Goal: Task Accomplishment & Management: Manage account settings

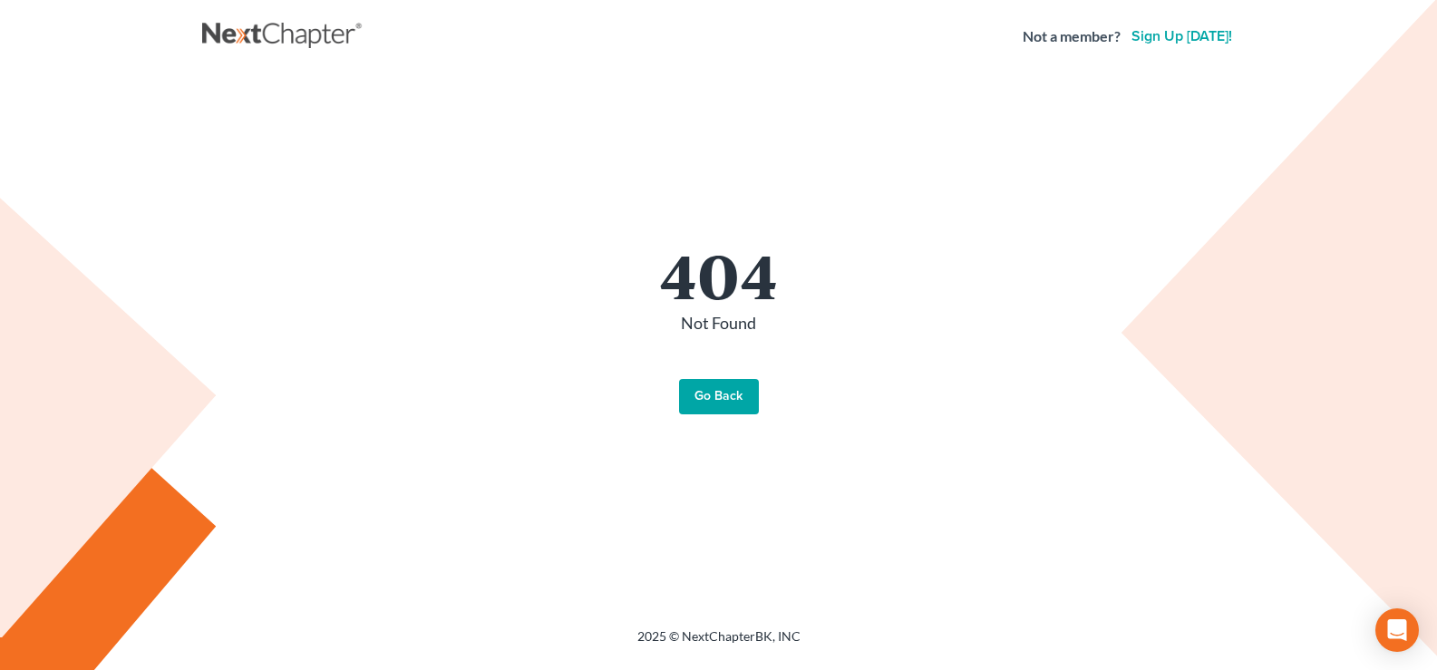
click at [699, 399] on link "Go Back" at bounding box center [719, 397] width 80 height 36
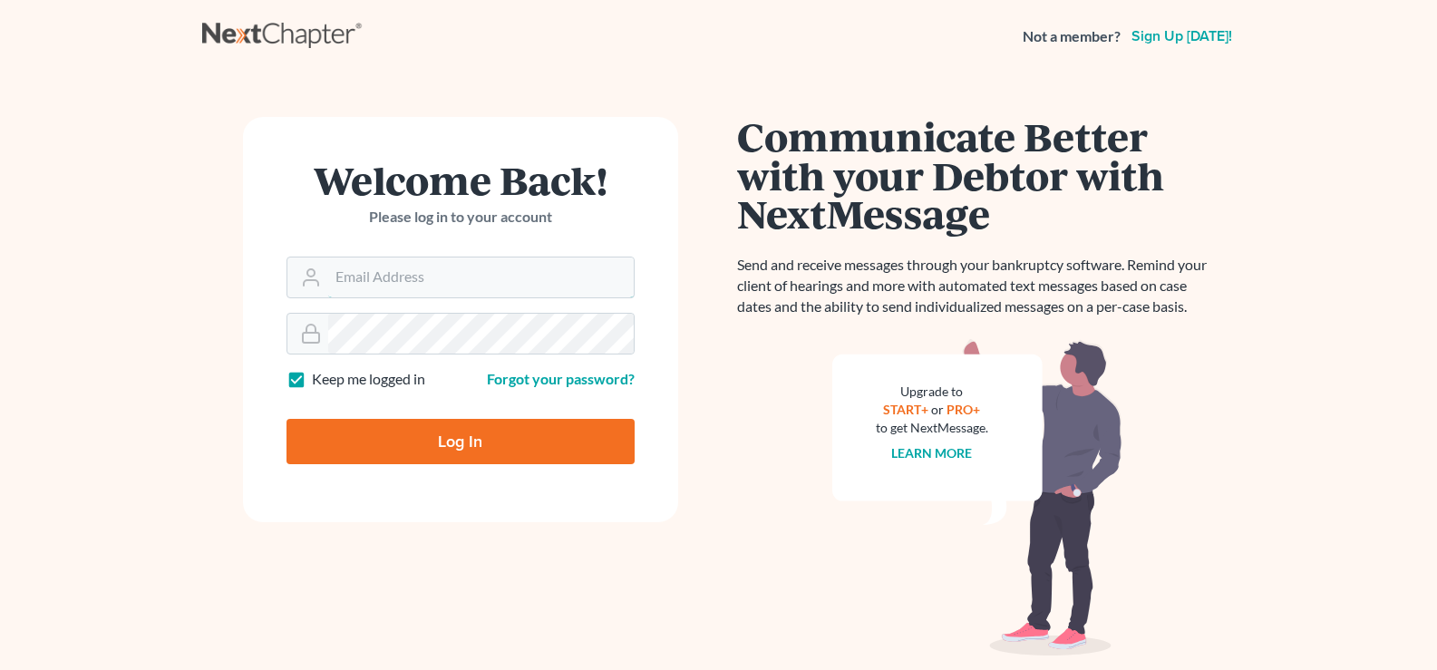
type input "bankruptcy@attorneydebtfighters.com"
type input "Thinking..."
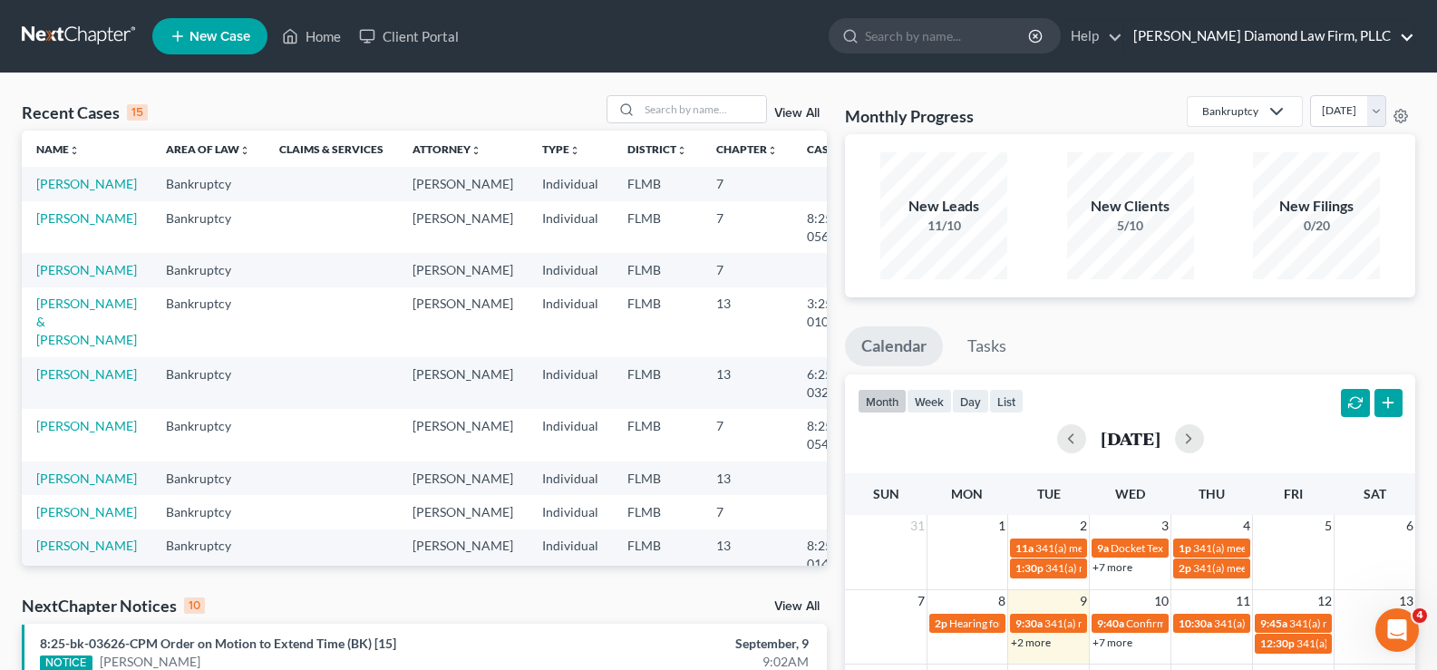
click at [1300, 27] on link "Ziegler Diamond Law Firm, PLLC" at bounding box center [1269, 36] width 290 height 33
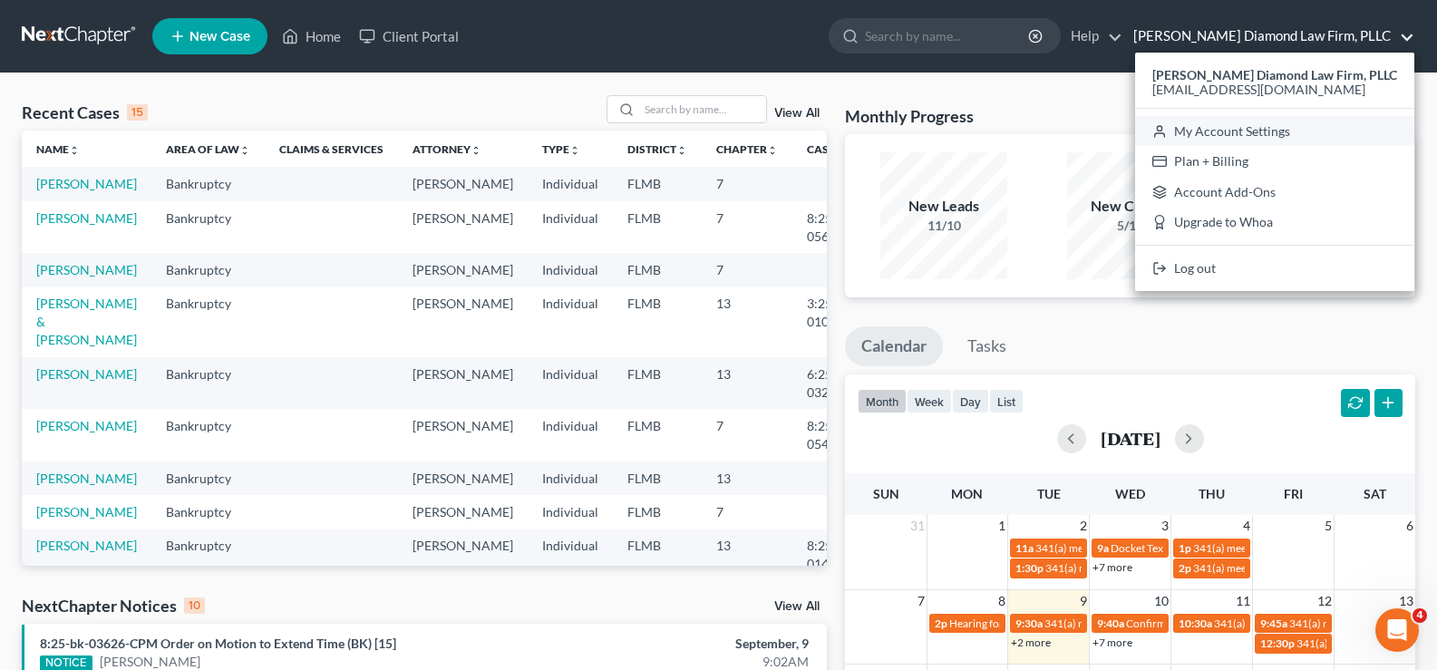
click at [1236, 131] on link "My Account Settings" at bounding box center [1274, 131] width 279 height 31
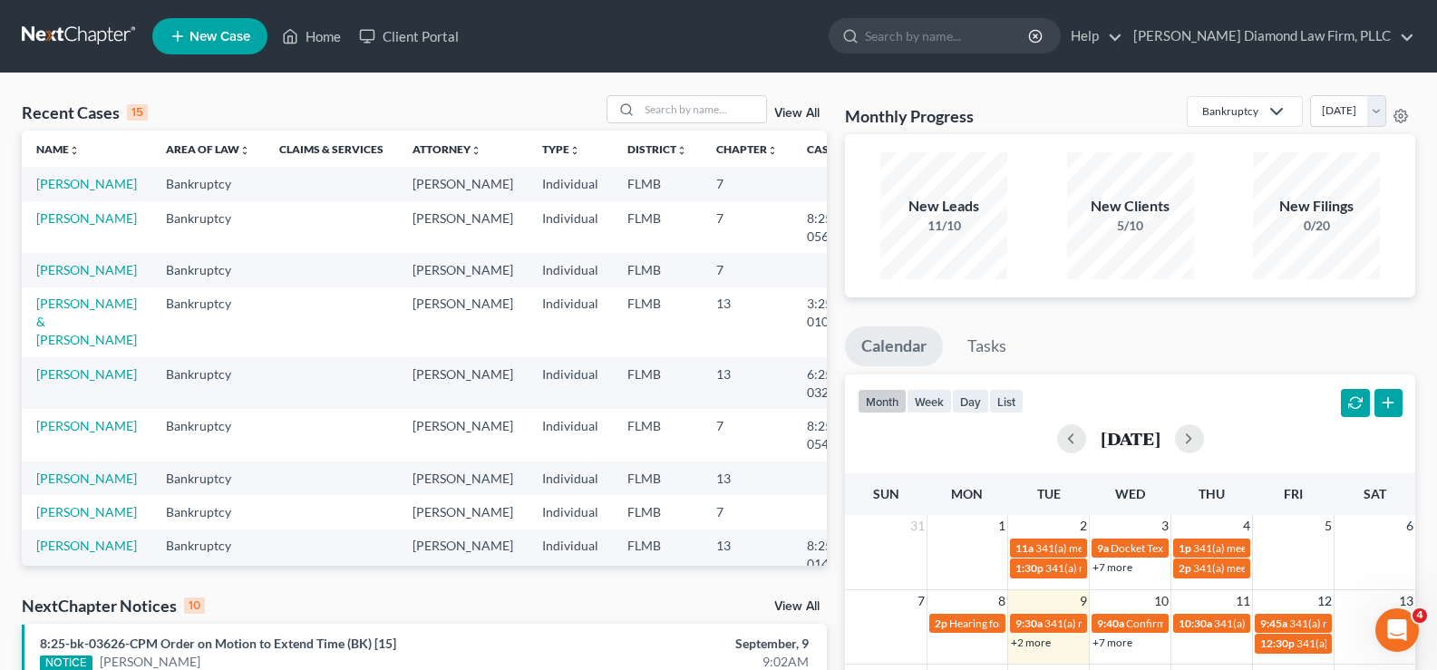
select select "24"
select select "9"
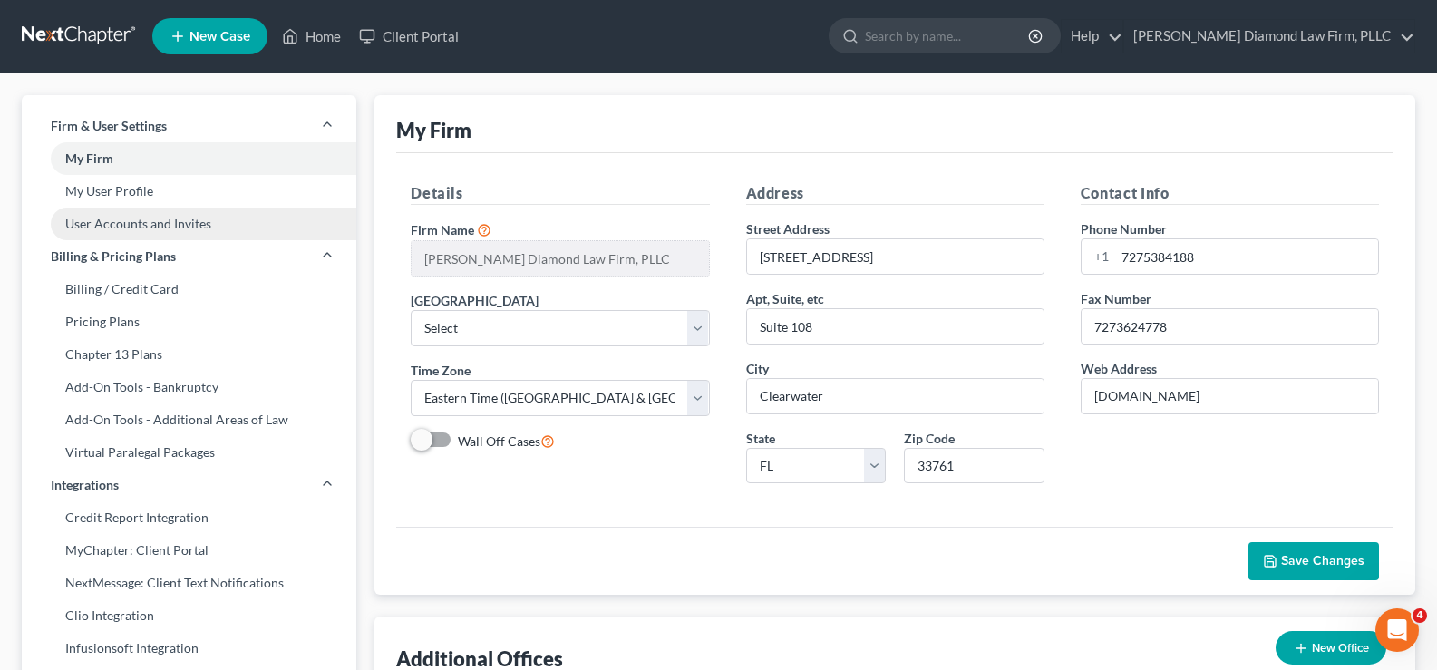
click at [161, 215] on link "User Accounts and Invites" at bounding box center [189, 224] width 335 height 33
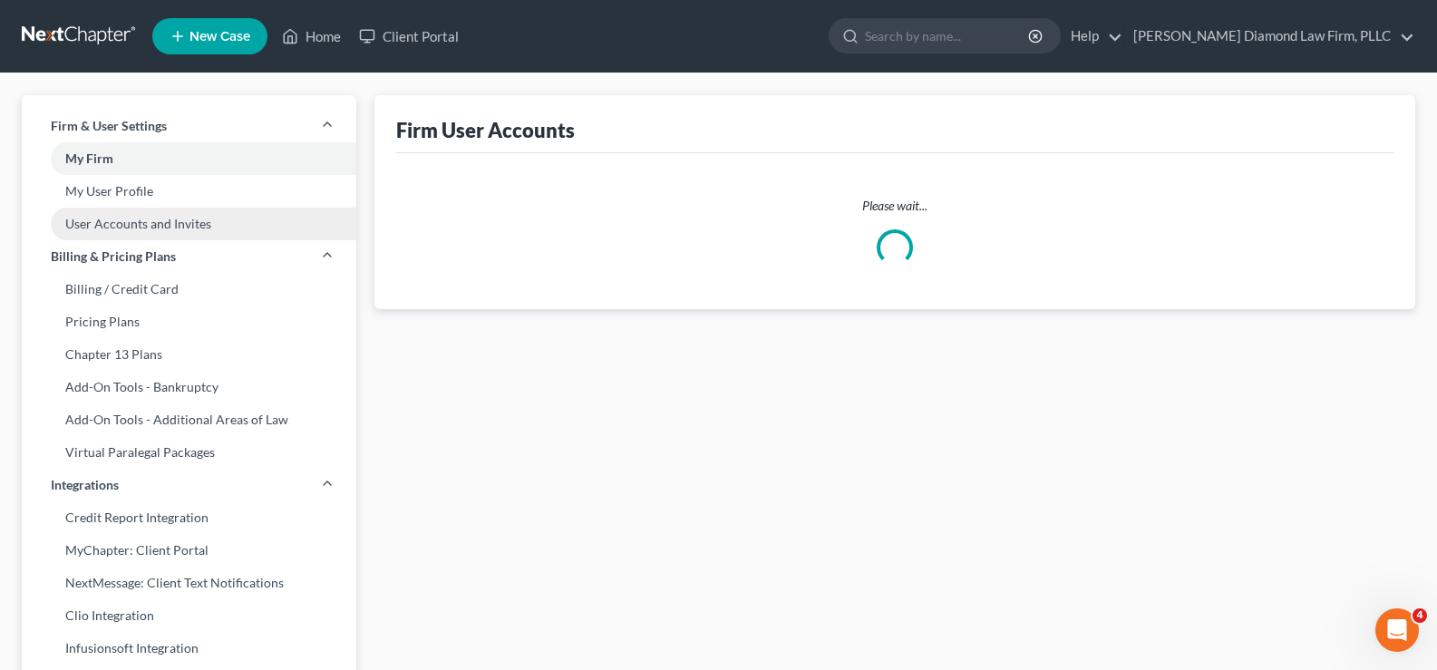
select select "0"
select select "1"
select select "0"
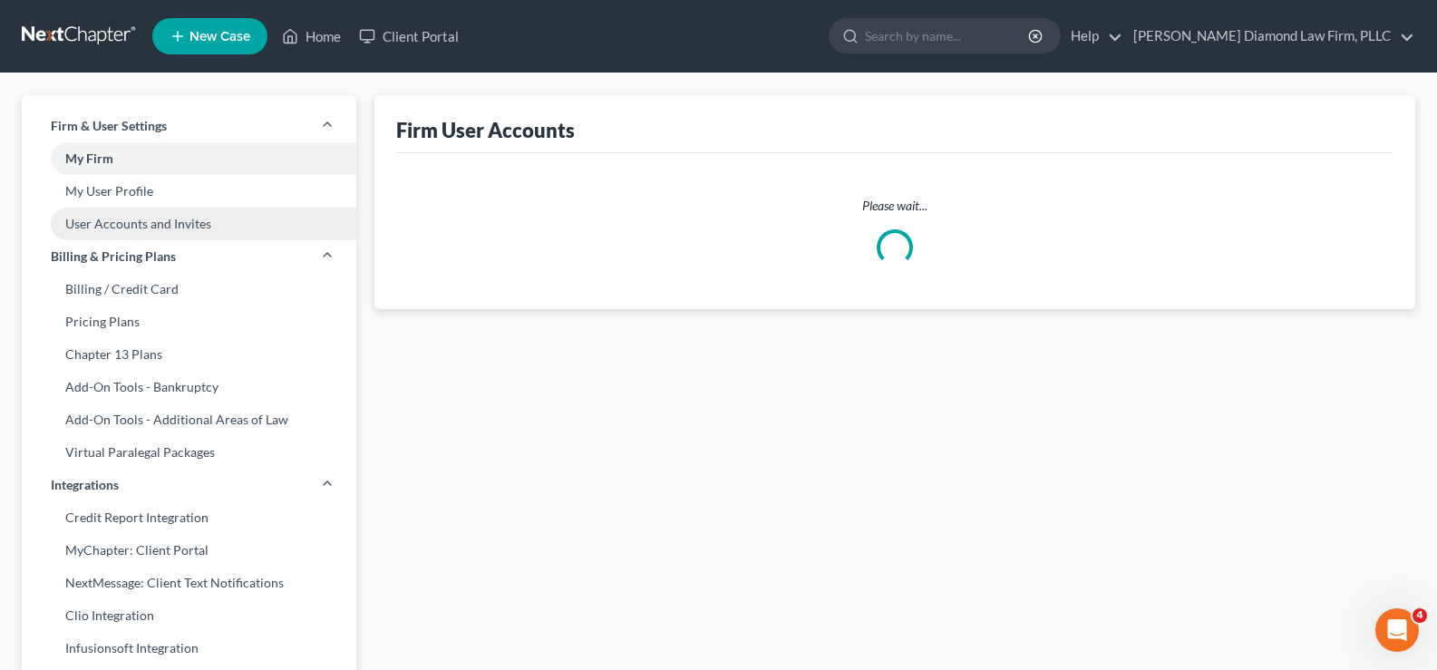
select select "1"
select select "0"
select select "1"
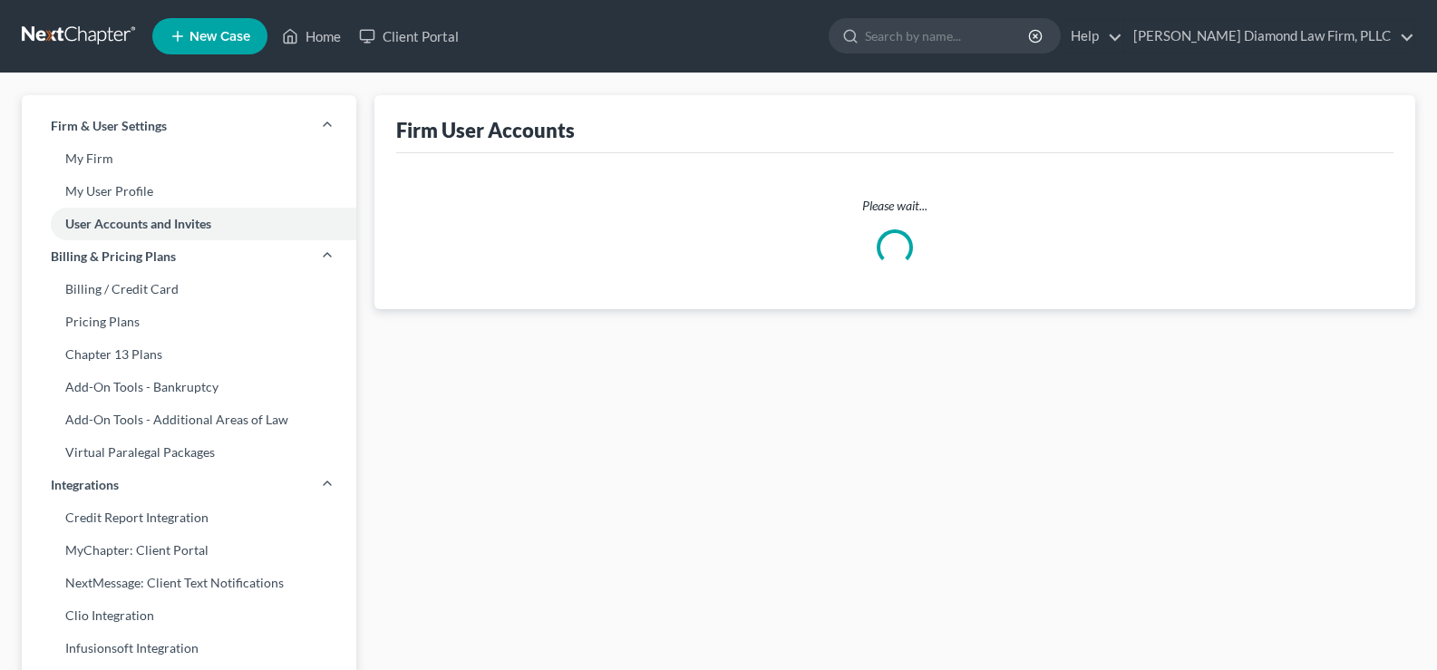
select select "1"
select select "0"
select select "1"
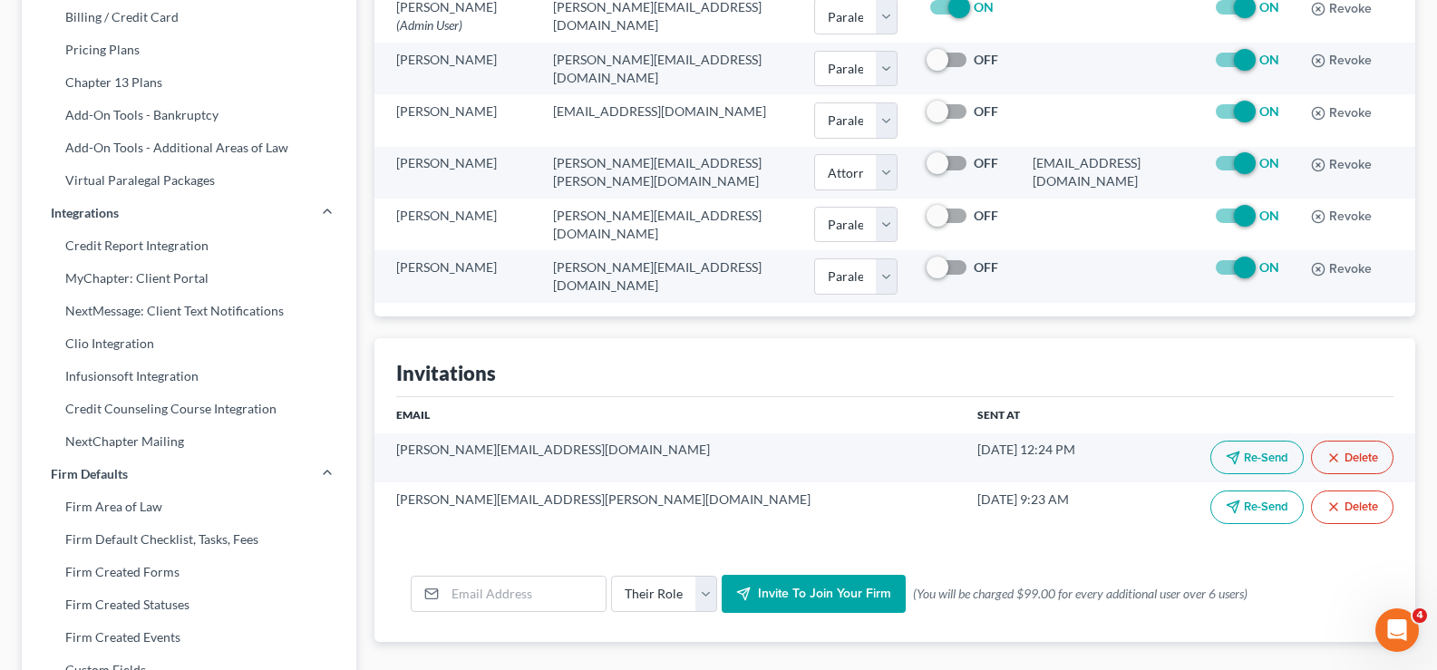
scroll to position [544, 0]
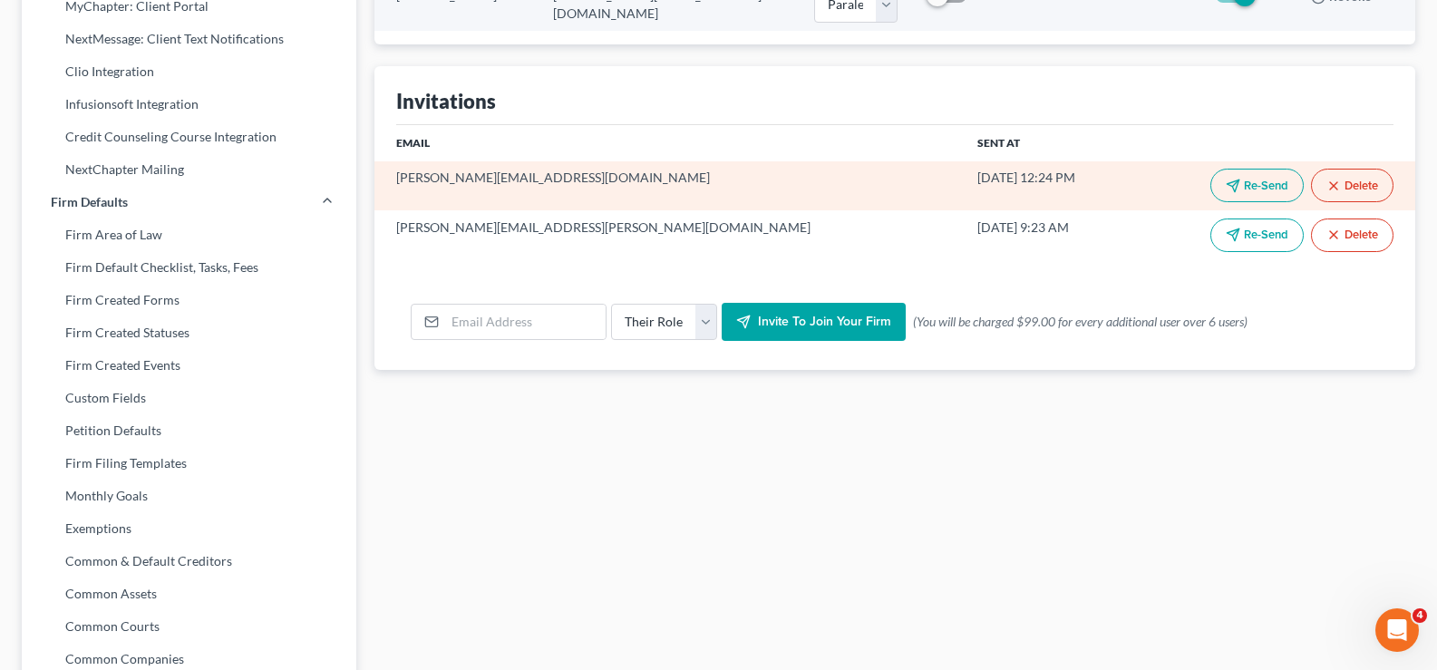
click at [1259, 179] on button "Re-Send" at bounding box center [1256, 186] width 93 height 34
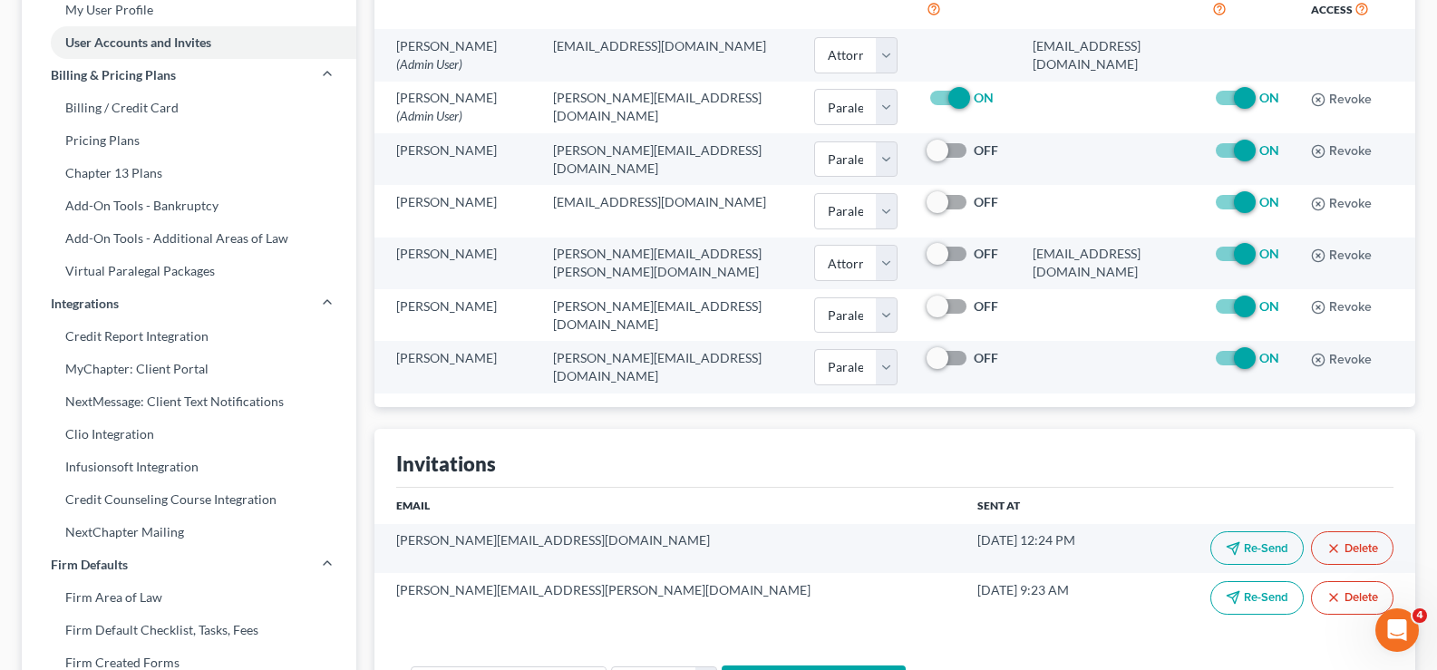
scroll to position [0, 0]
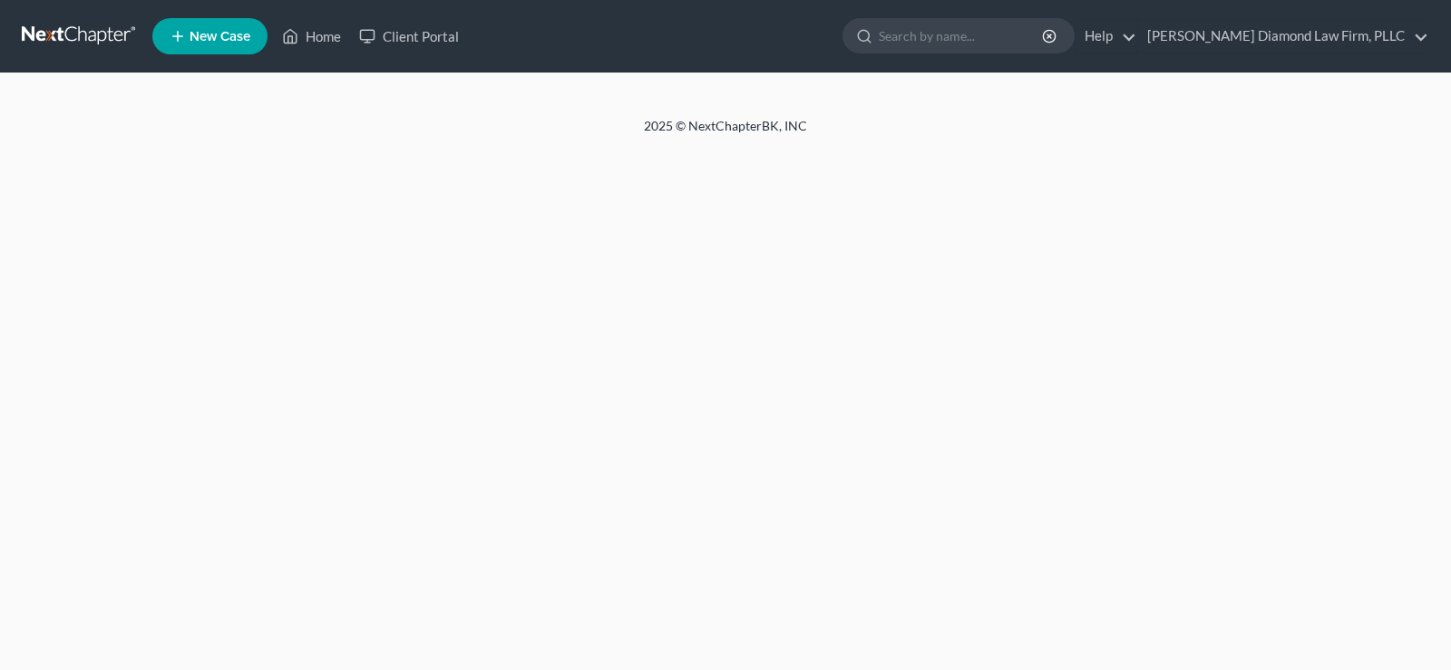
select select "0"
select select "1"
select select "0"
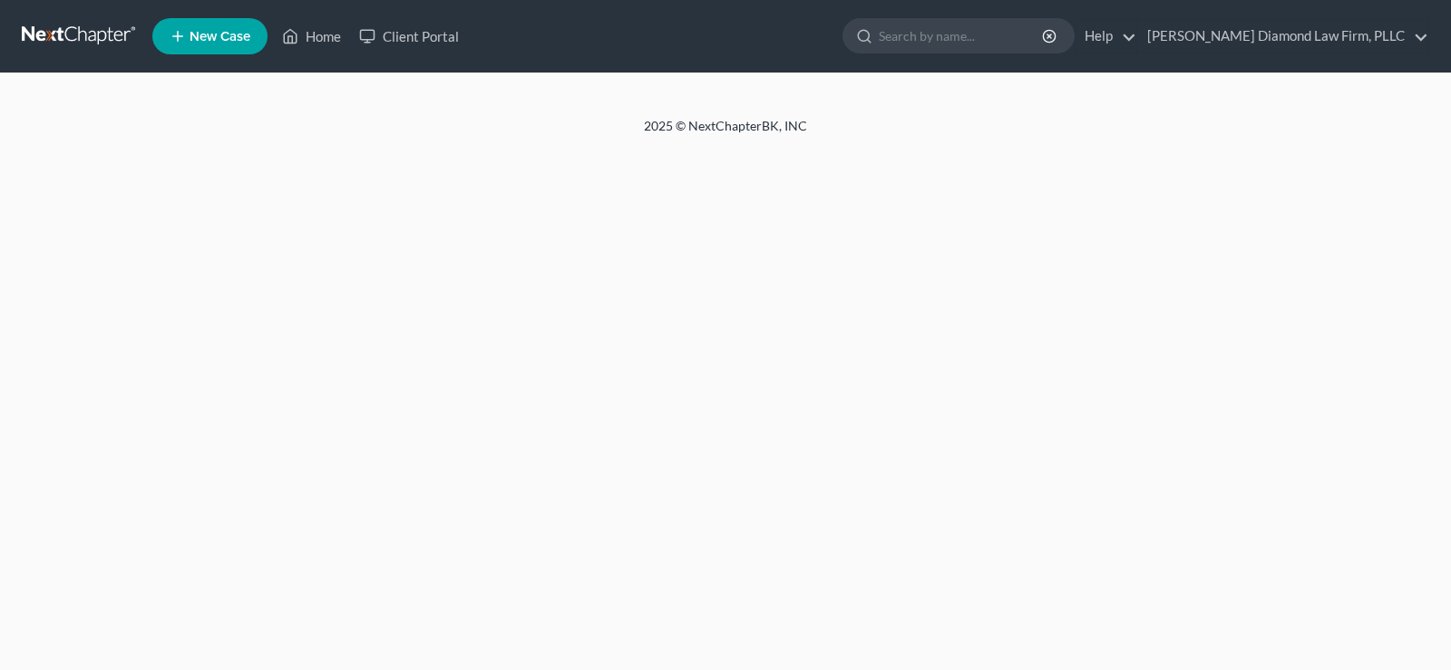
select select "1"
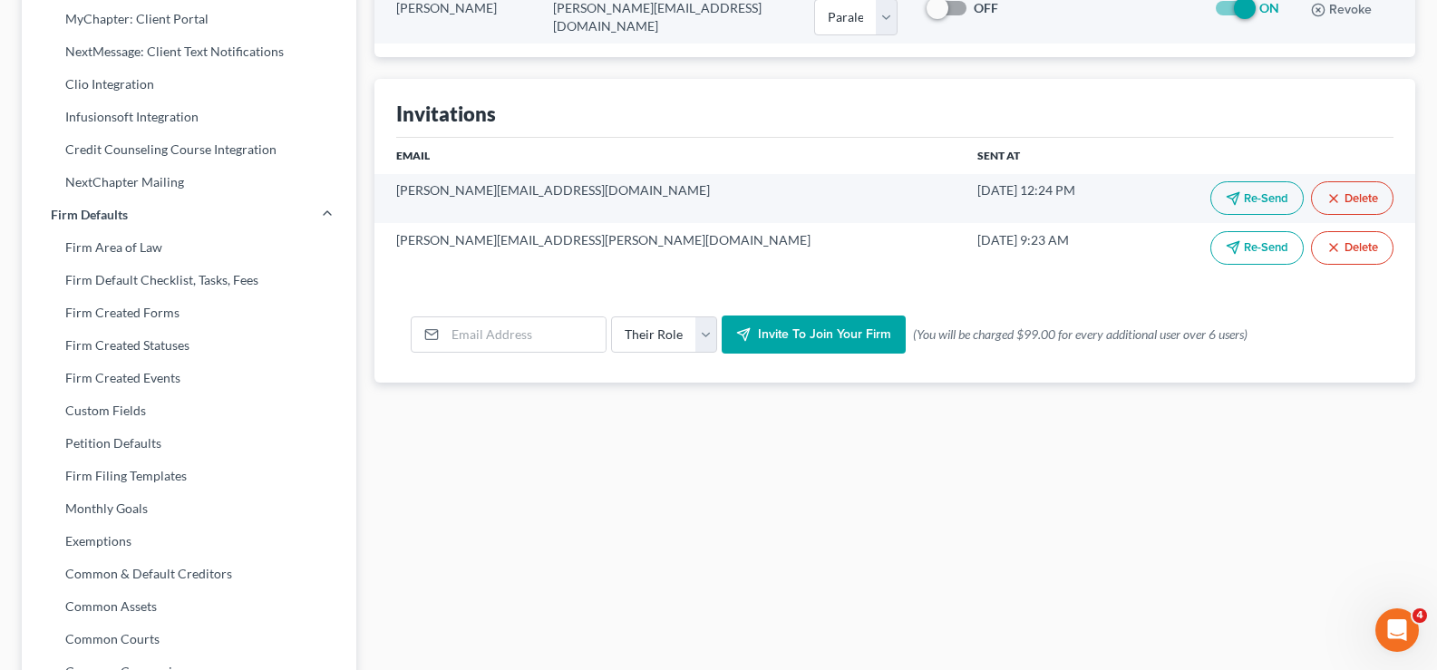
scroll to position [635, 0]
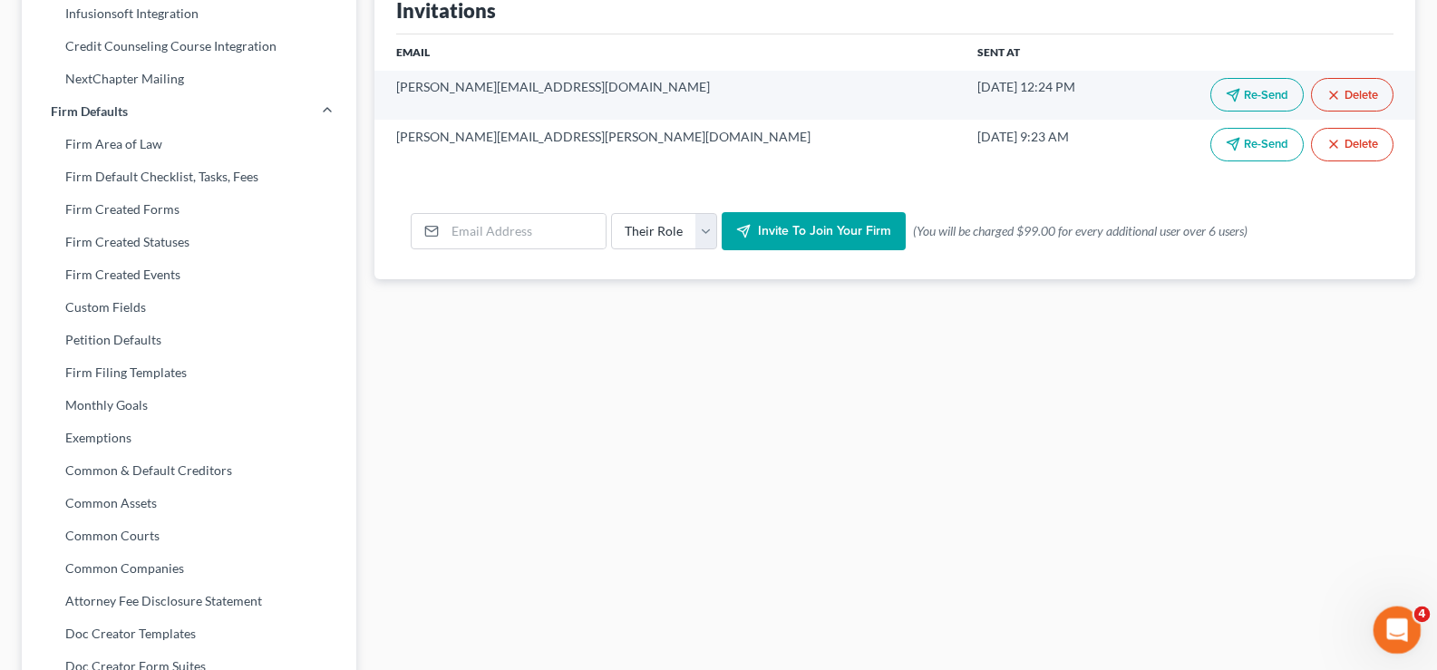
click at [1400, 634] on icon "Open Intercom Messenger" at bounding box center [1395, 628] width 30 height 30
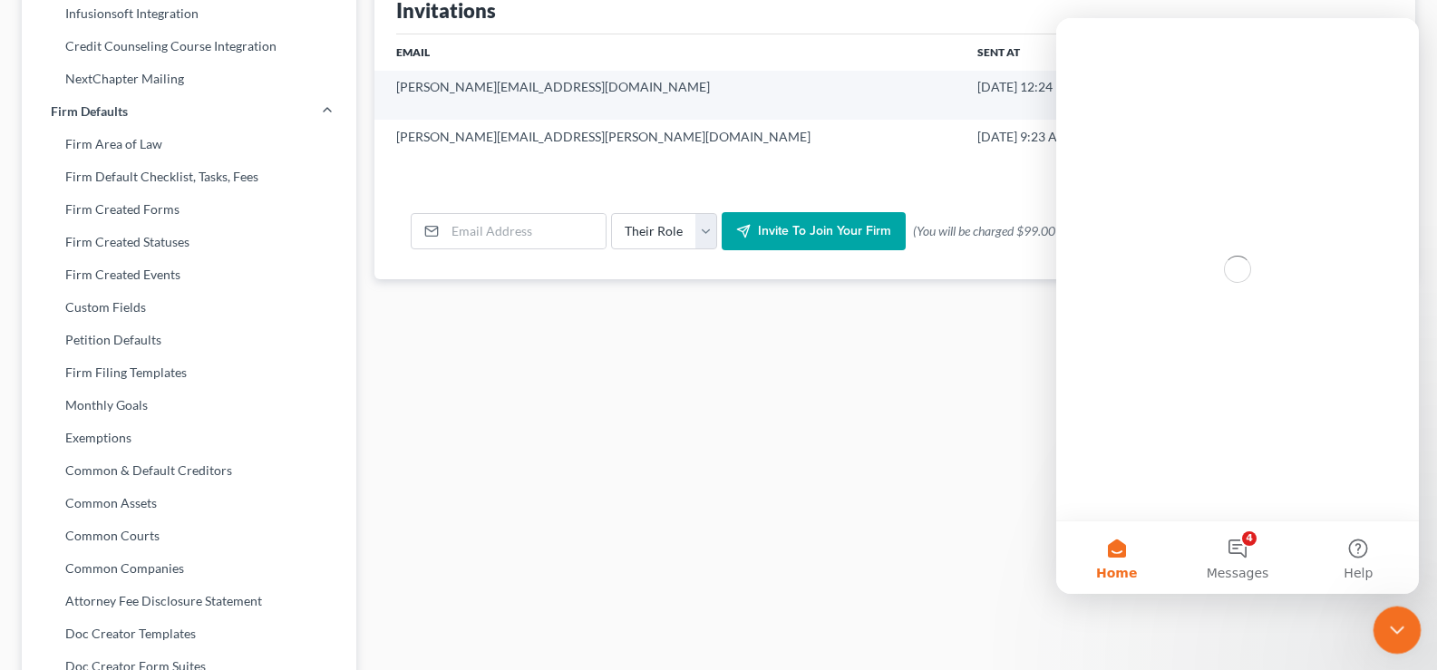
scroll to position [0, 0]
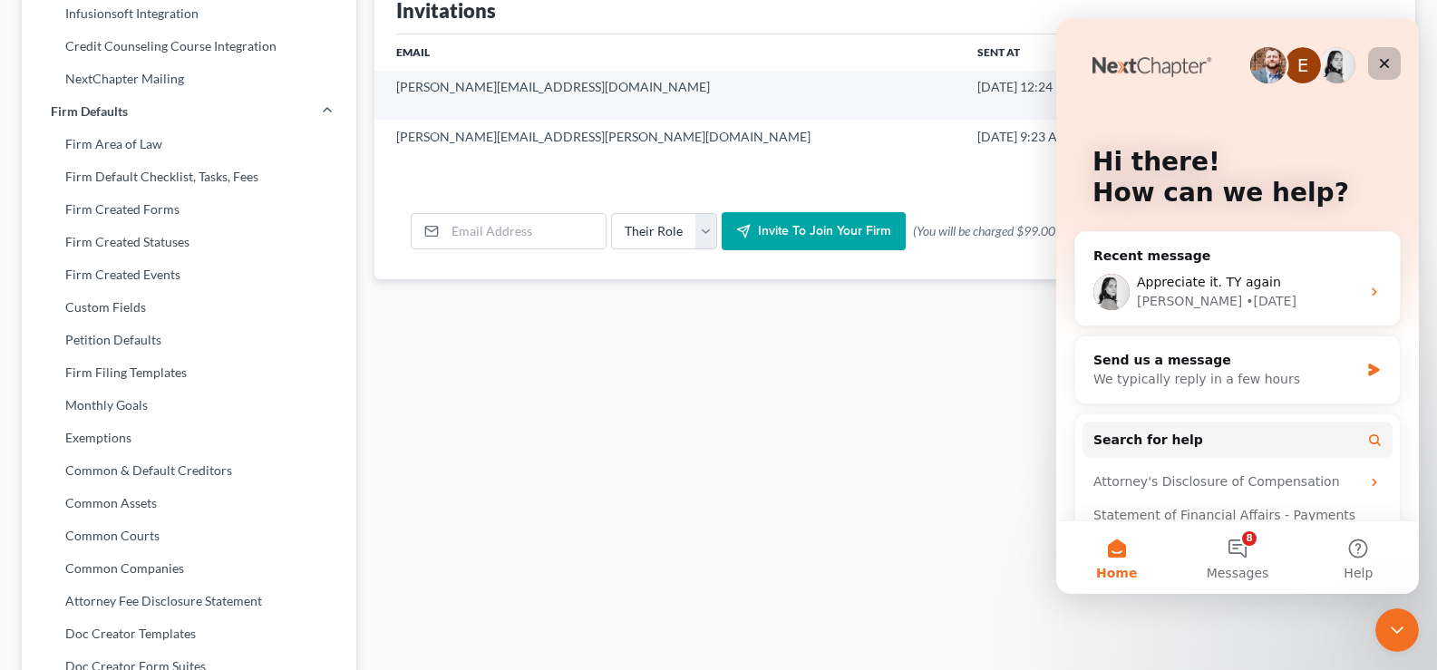
click at [1385, 59] on icon "Close" at bounding box center [1384, 63] width 15 height 15
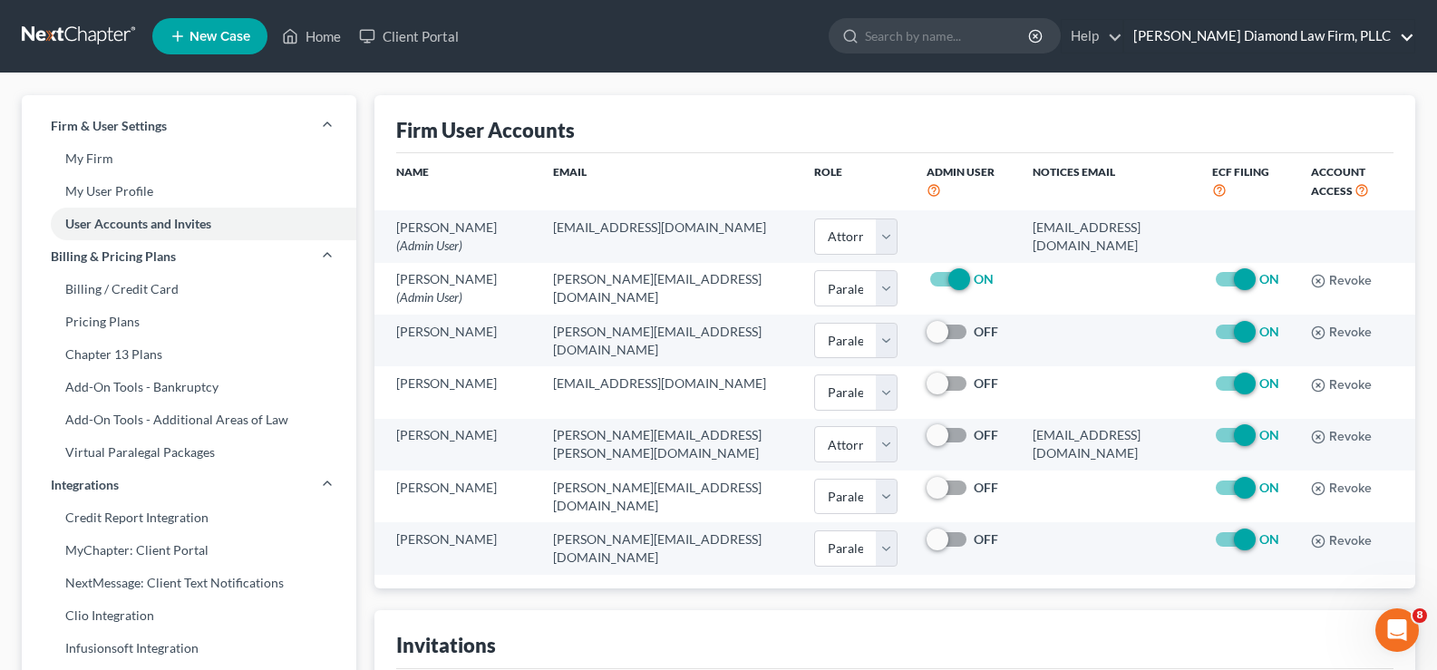
click at [1325, 30] on link "[PERSON_NAME] Diamond Law Firm, PLLC" at bounding box center [1269, 36] width 290 height 33
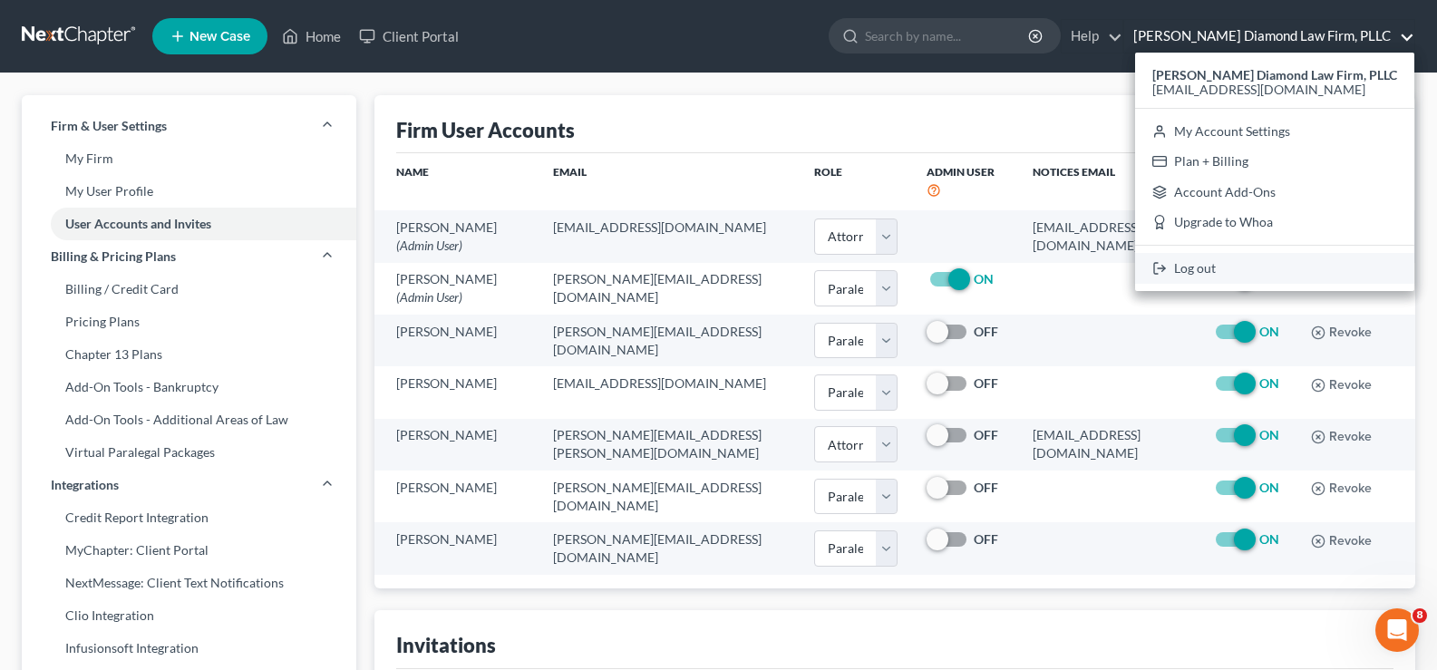
click at [1198, 271] on link "Log out" at bounding box center [1274, 268] width 279 height 31
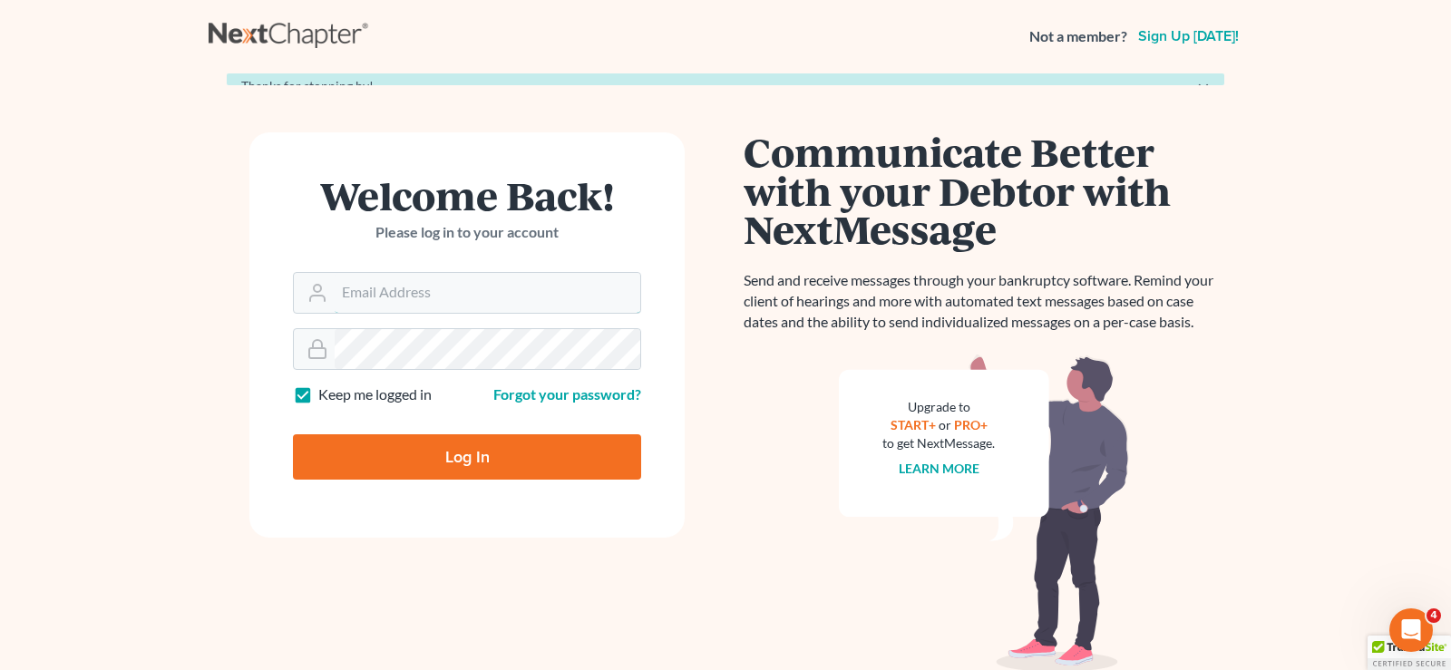
type input "[PERSON_NAME][EMAIL_ADDRESS][DOMAIN_NAME]"
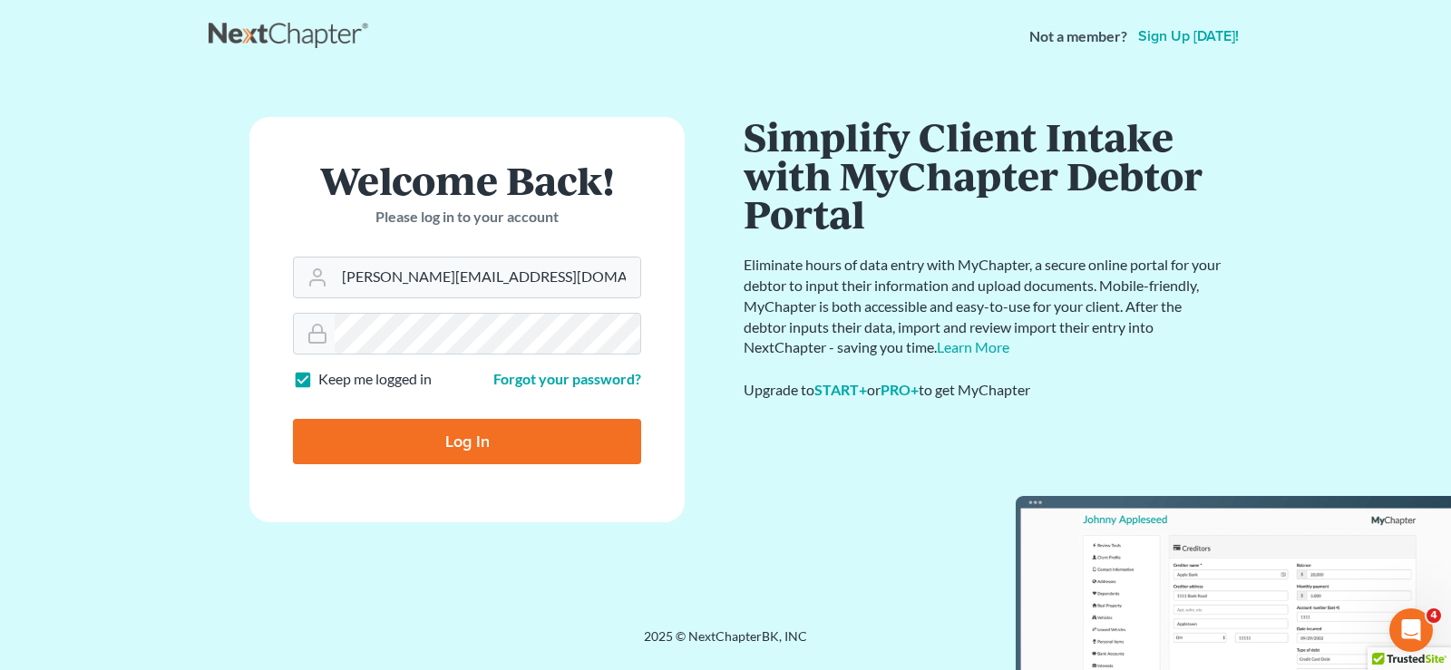
type input "Thinking..."
